Goal: Check status: Check status

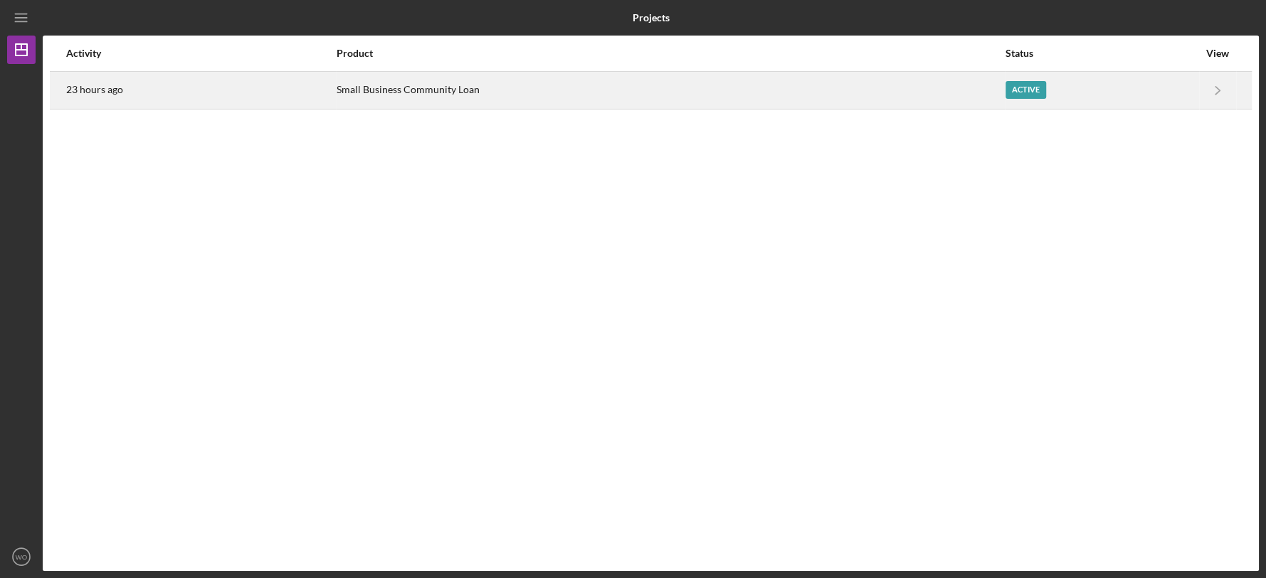
click at [916, 88] on div "Small Business Community Loan" at bounding box center [669, 91] width 667 height 36
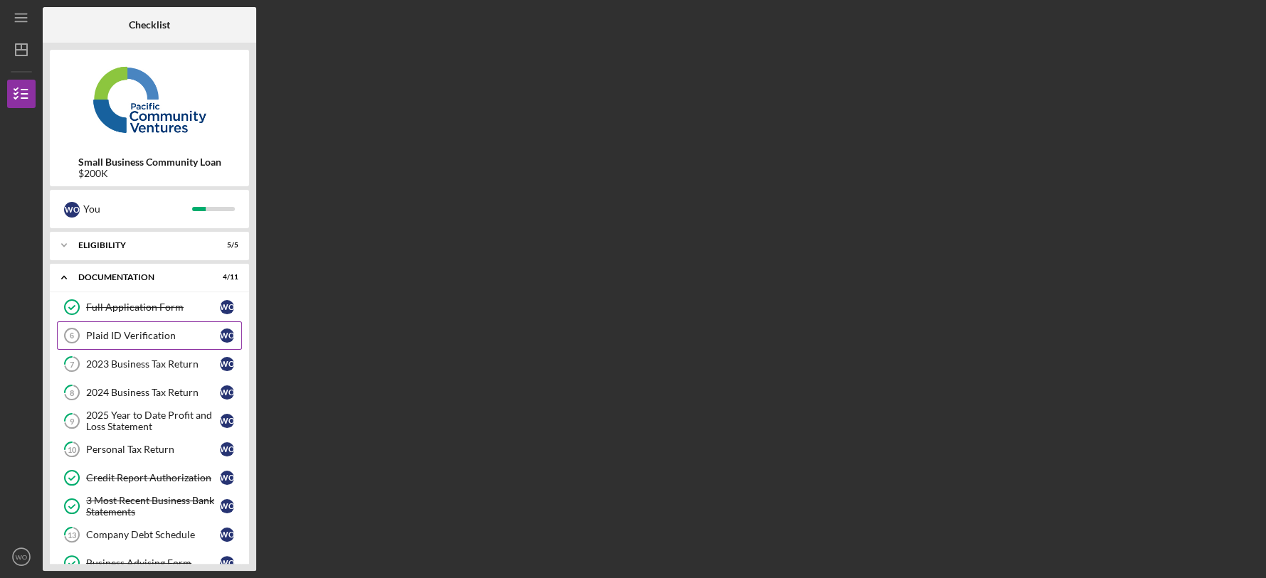
click at [142, 328] on link "Plaid ID Verification 6 Plaid ID Verification W O" at bounding box center [149, 336] width 185 height 28
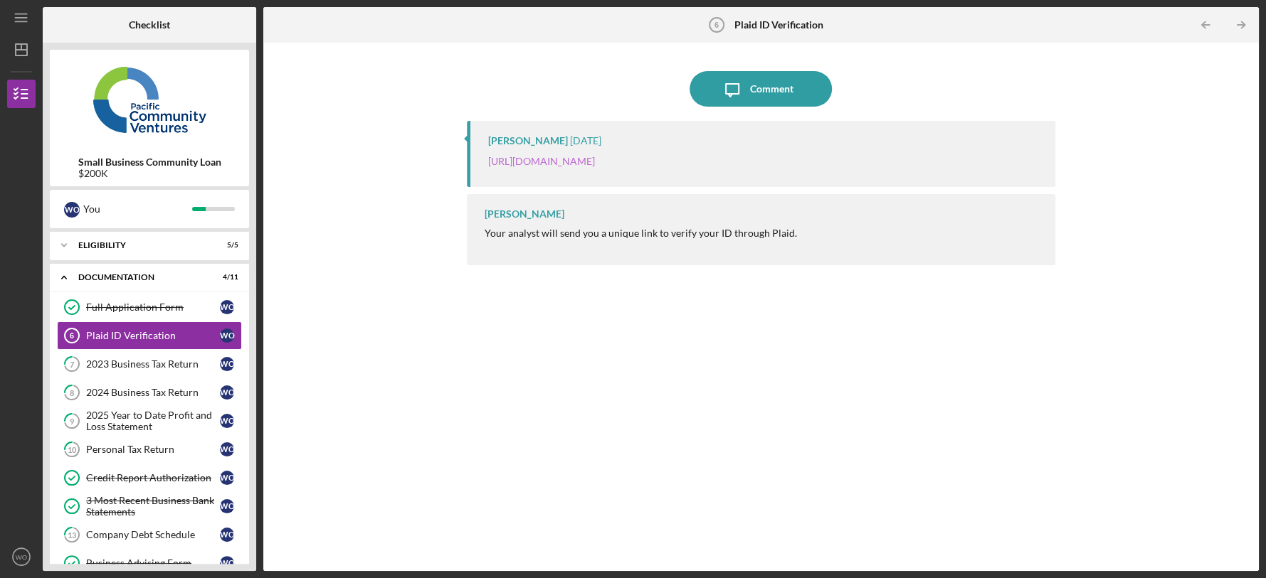
click at [589, 157] on link "[URL][DOMAIN_NAME]" at bounding box center [541, 161] width 107 height 12
